Goal: Share content

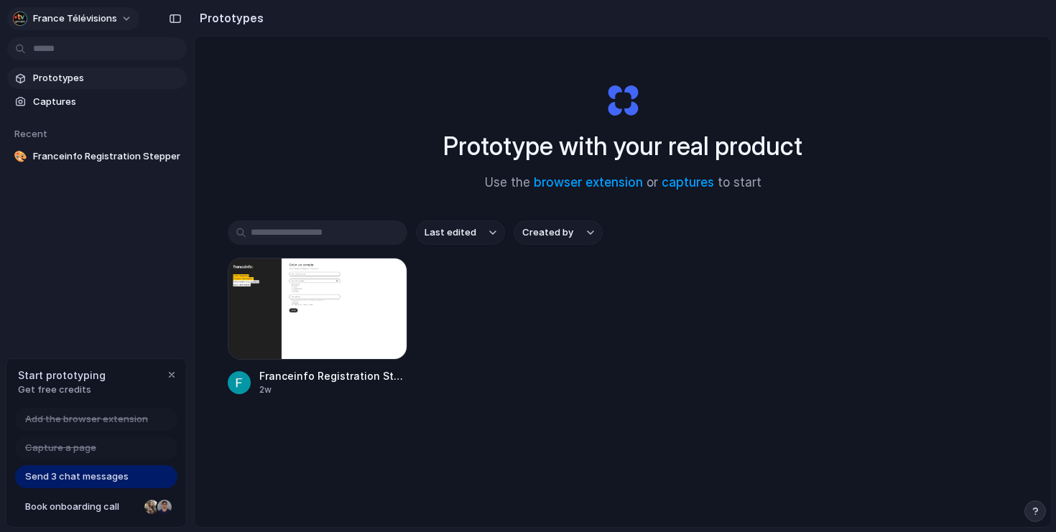
click at [125, 19] on button "France Télévisions" at bounding box center [73, 18] width 132 height 23
click at [244, 61] on div "Settings Invite members Change theme Sign out" at bounding box center [528, 266] width 1056 height 532
click at [331, 321] on div at bounding box center [318, 309] width 180 height 102
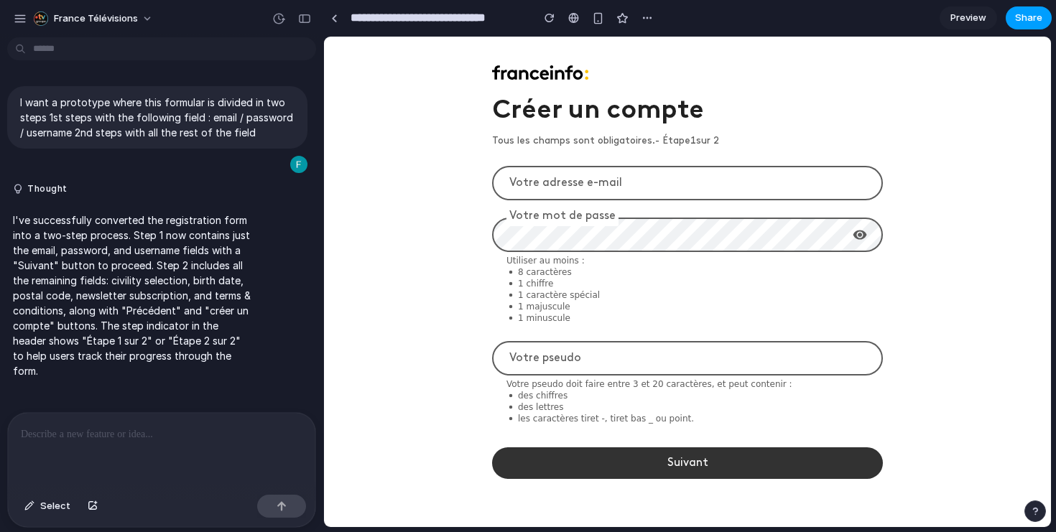
click at [1034, 24] on span "Share" at bounding box center [1028, 18] width 27 height 14
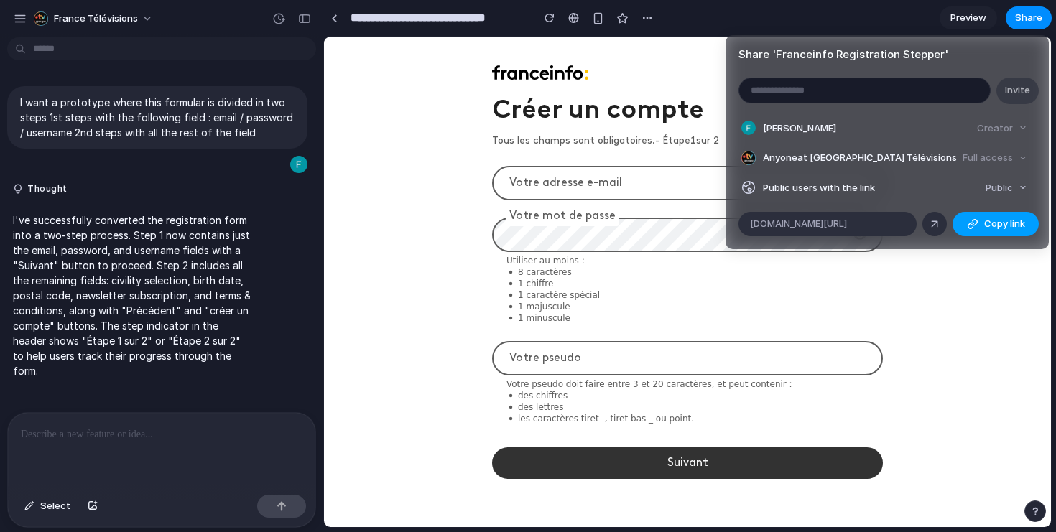
click at [972, 226] on div "button" at bounding box center [972, 223] width 11 height 11
